Goal: Check status: Check status

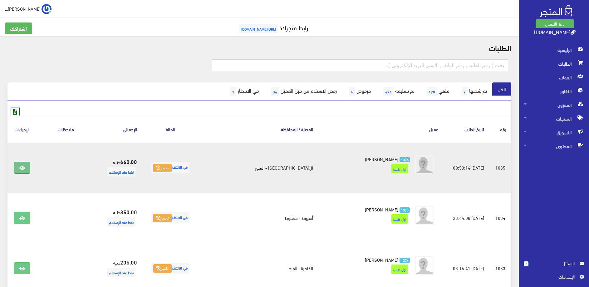
click at [21, 166] on link at bounding box center [22, 168] width 16 height 12
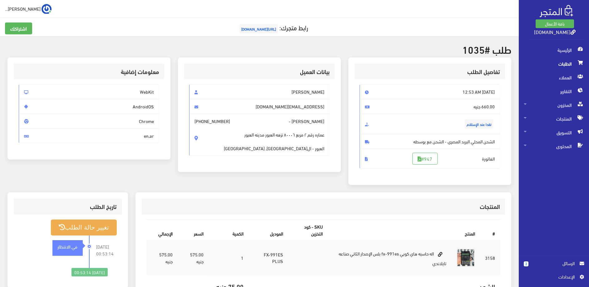
click at [552, 64] on span "الطلبات" at bounding box center [554, 64] width 60 height 14
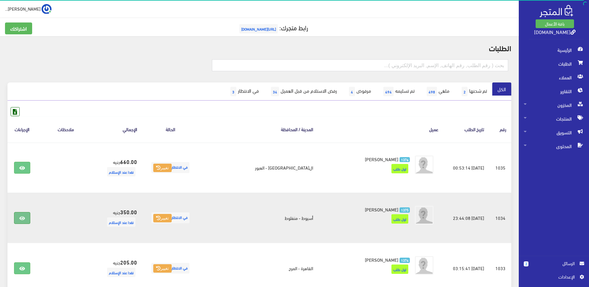
click at [20, 221] on link at bounding box center [22, 218] width 16 height 12
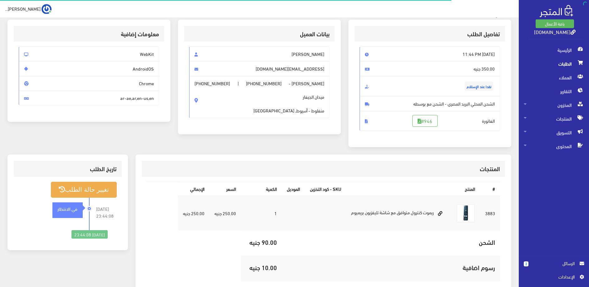
scroll to position [32, 0]
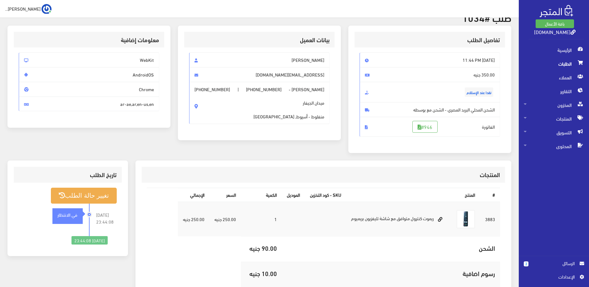
click at [557, 62] on span "الطلبات" at bounding box center [554, 64] width 60 height 14
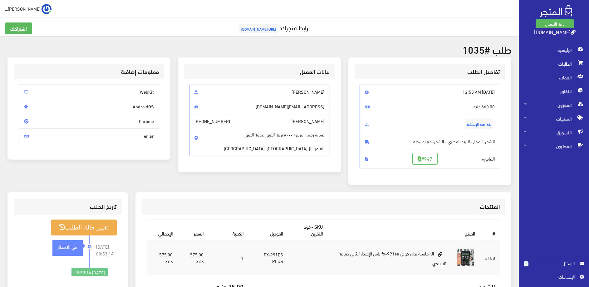
click at [441, 47] on h2 "طلب #1035" at bounding box center [259, 49] width 504 height 11
click at [554, 65] on span "الطلبات" at bounding box center [554, 64] width 60 height 14
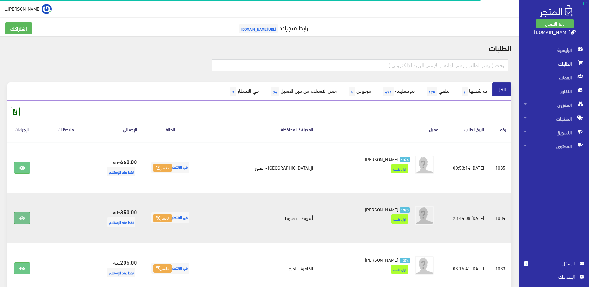
click at [22, 214] on link at bounding box center [22, 218] width 16 height 12
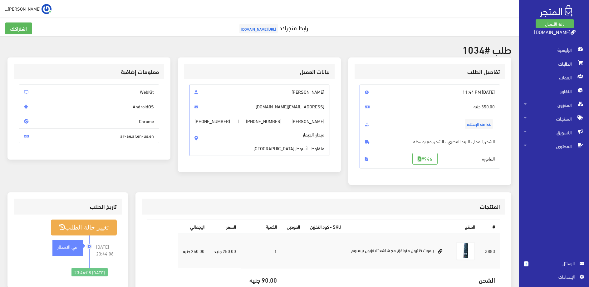
click at [557, 62] on span "الطلبات" at bounding box center [554, 64] width 60 height 14
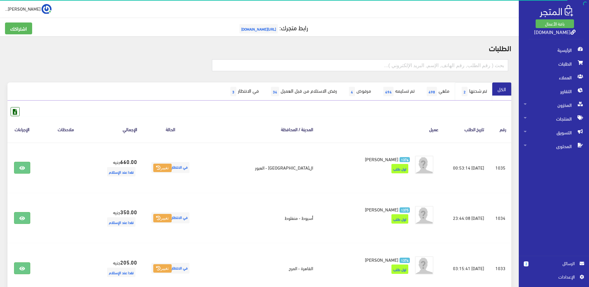
click at [479, 93] on link "تم شحنها 2" at bounding box center [473, 91] width 37 height 18
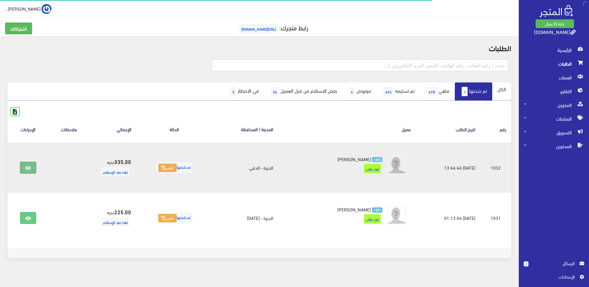
click at [29, 171] on link at bounding box center [28, 168] width 16 height 12
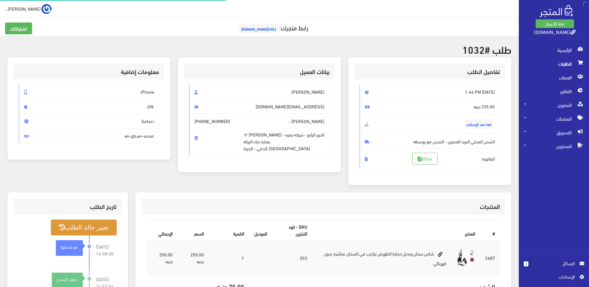
click at [100, 224] on button "تغيير حالة الطلب" at bounding box center [84, 227] width 66 height 16
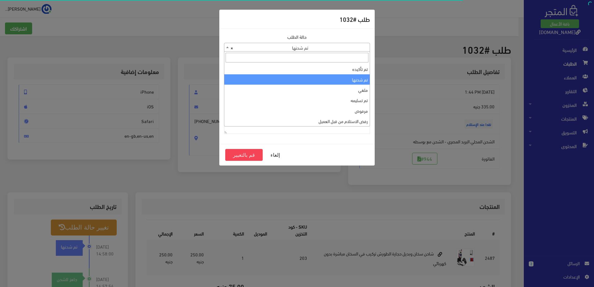
click at [325, 50] on span "× تم شحنها" at bounding box center [296, 47] width 145 height 9
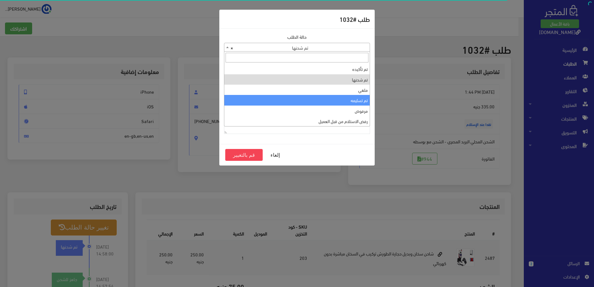
select select "4"
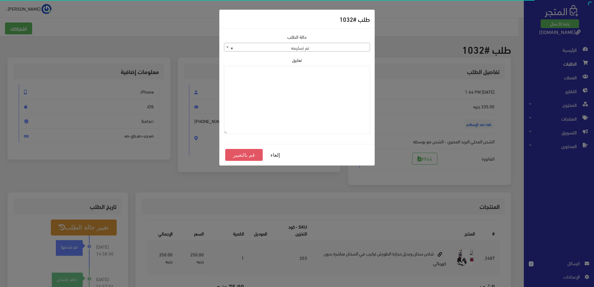
click at [242, 151] on button "قم بالتغيير" at bounding box center [243, 155] width 37 height 12
